Goal: Check status: Check status

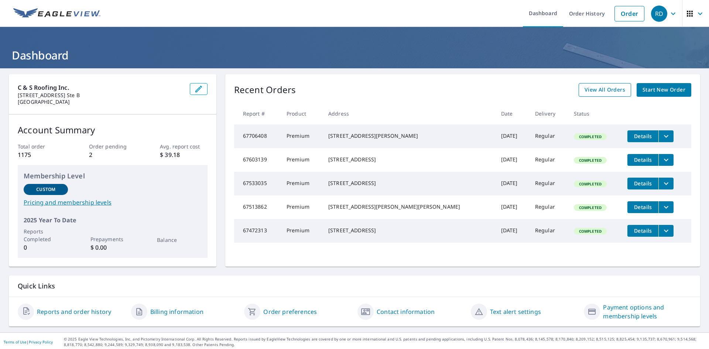
click at [587, 89] on span "View All Orders" at bounding box center [605, 89] width 41 height 9
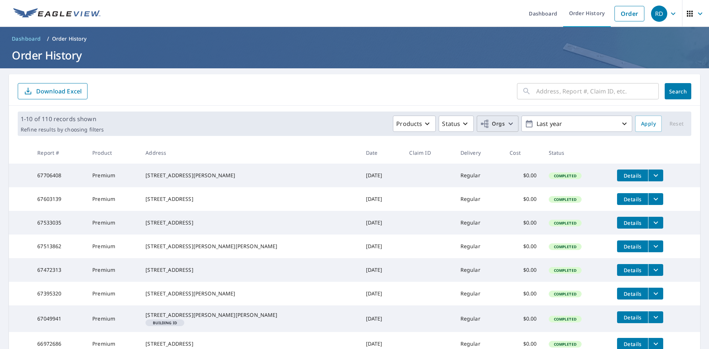
click at [509, 125] on icon "button" at bounding box center [511, 124] width 4 height 3
click at [350, 169] on input "C&S Roofing" at bounding box center [348, 166] width 9 height 9
checkbox input "true"
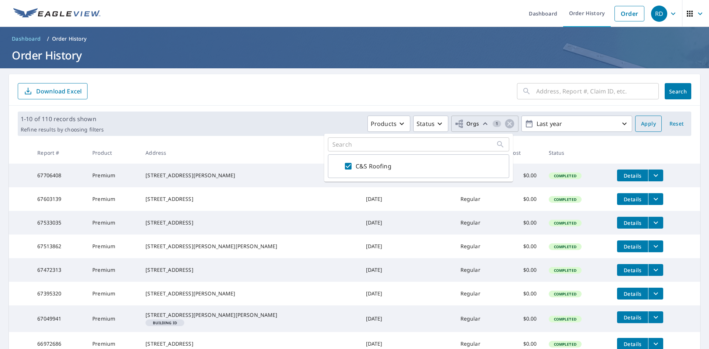
click at [647, 128] on span "Apply" at bounding box center [648, 123] width 15 height 9
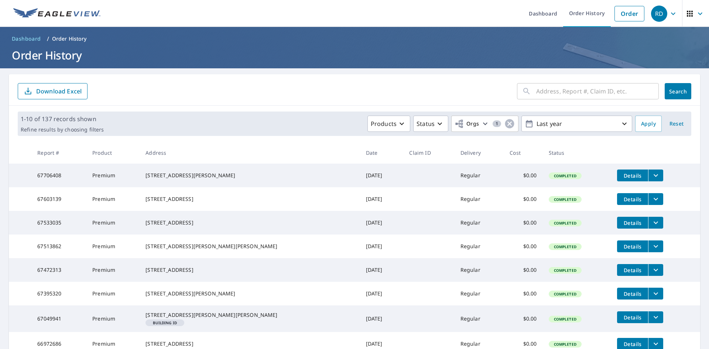
scroll to position [143, 0]
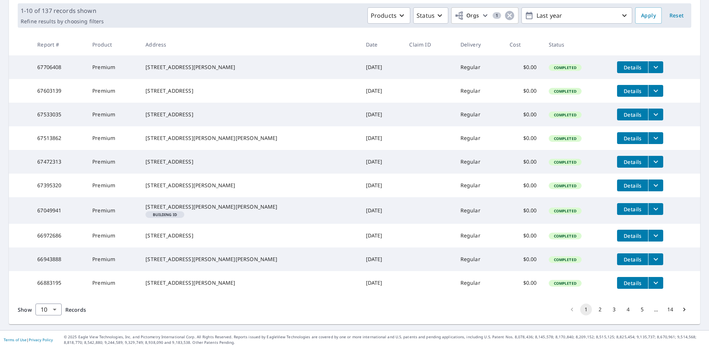
click at [594, 314] on button "2" at bounding box center [600, 310] width 12 height 12
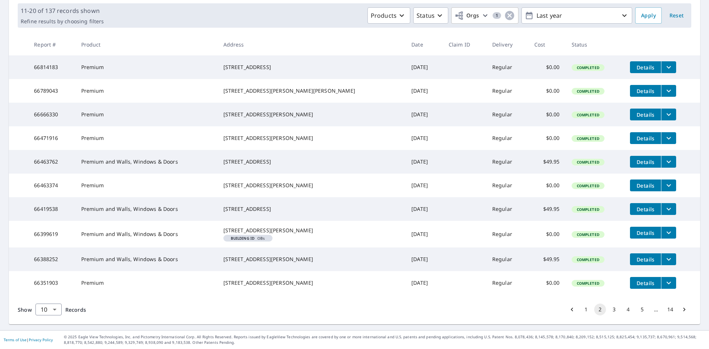
scroll to position [143, 0]
click at [637, 309] on button "5" at bounding box center [643, 310] width 12 height 12
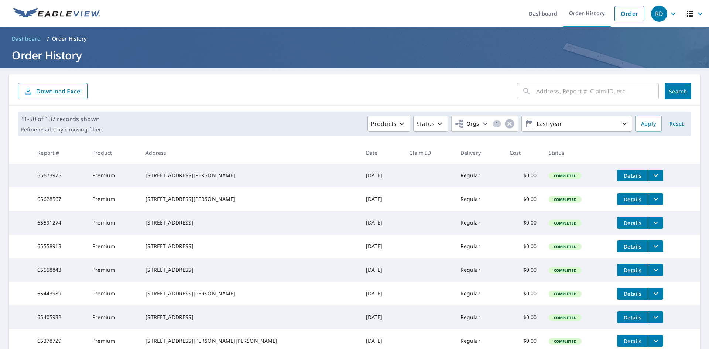
scroll to position [135, 0]
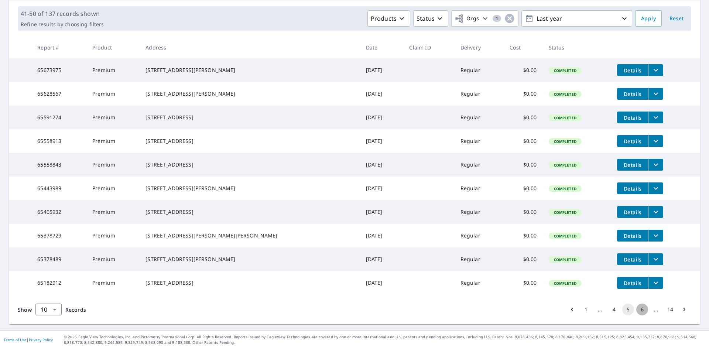
click at [637, 309] on button "6" at bounding box center [643, 310] width 12 height 12
click at [639, 311] on button "7" at bounding box center [643, 310] width 12 height 12
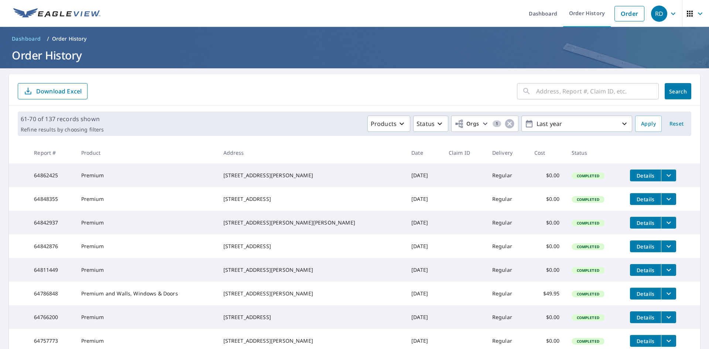
scroll to position [150, 0]
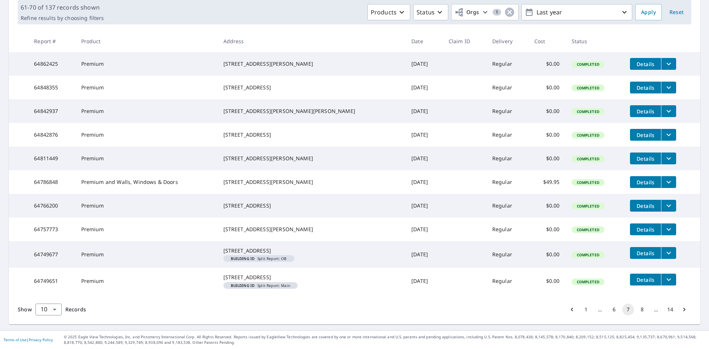
click at [639, 310] on button "8" at bounding box center [643, 310] width 12 height 12
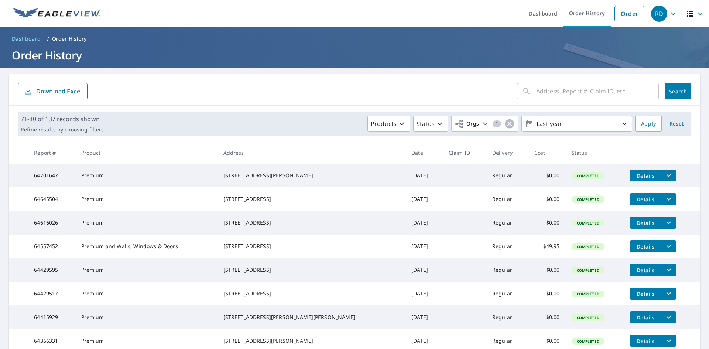
scroll to position [135, 0]
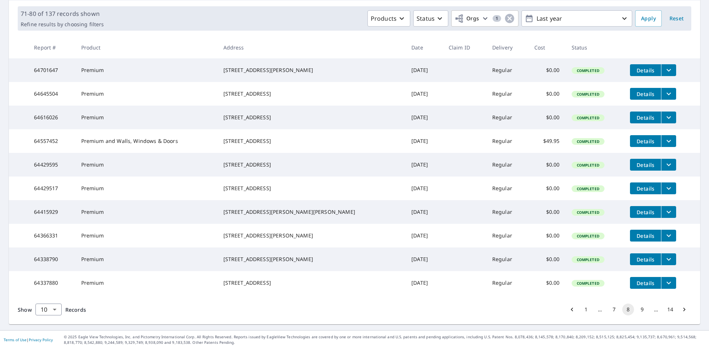
click at [639, 313] on button "9" at bounding box center [643, 310] width 12 height 12
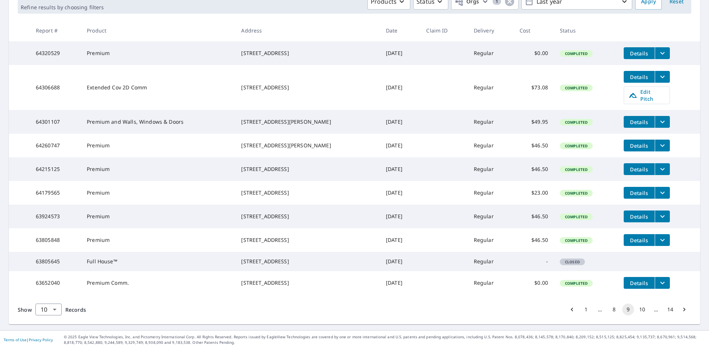
scroll to position [148, 0]
click at [637, 312] on button "10" at bounding box center [643, 310] width 12 height 12
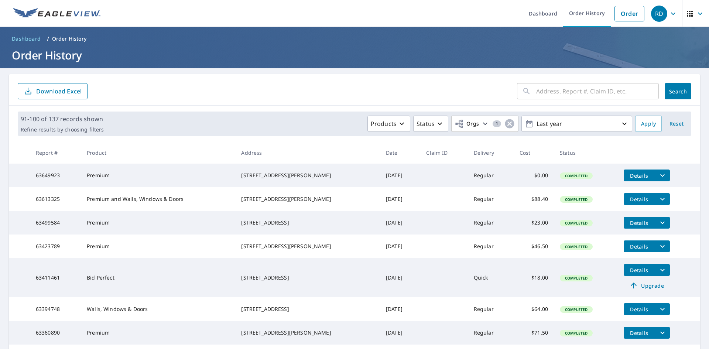
scroll to position [147, 0]
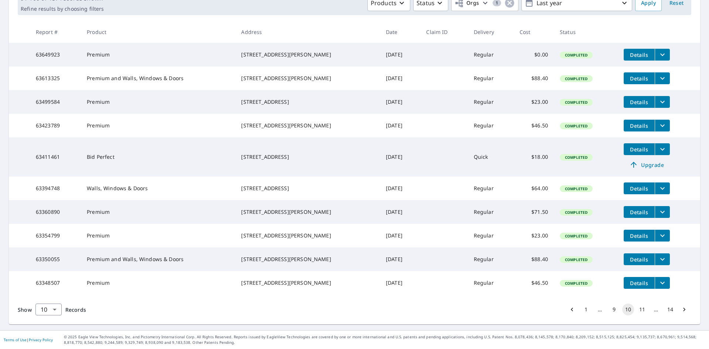
click at [637, 311] on button "11" at bounding box center [643, 310] width 12 height 12
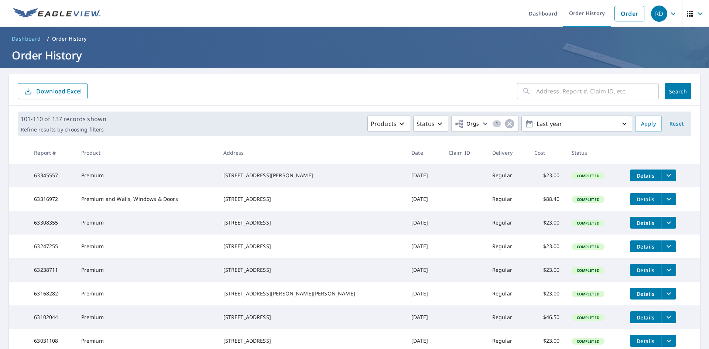
scroll to position [135, 0]
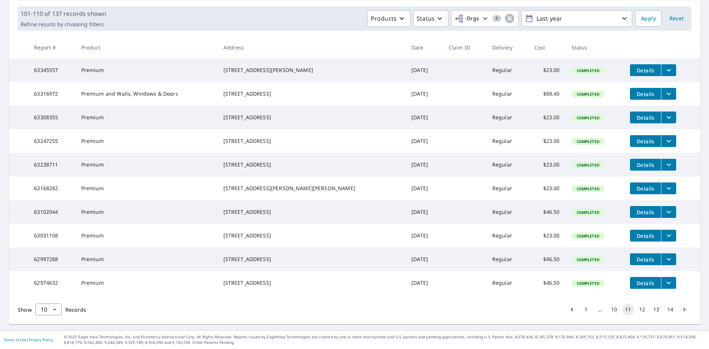
click at [609, 311] on button "10" at bounding box center [615, 310] width 12 height 12
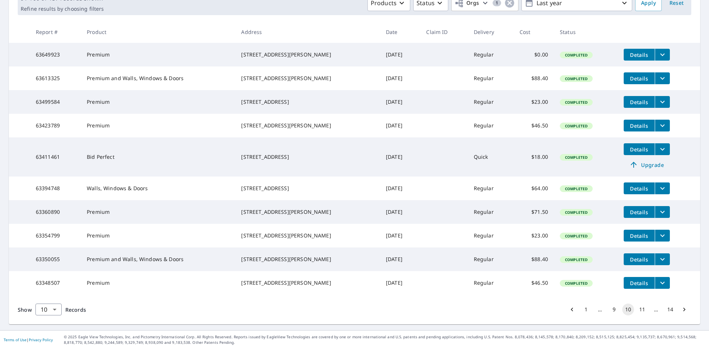
scroll to position [147, 0]
